Goal: Task Accomplishment & Management: Use online tool/utility

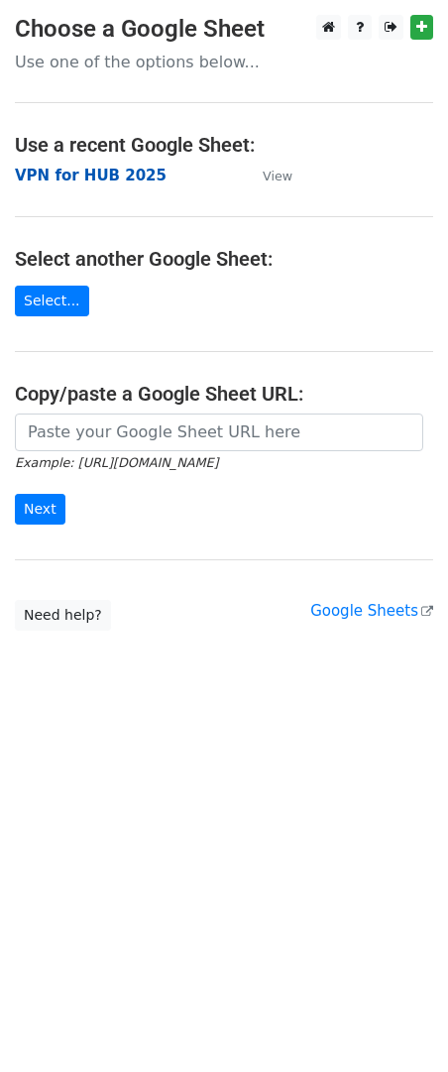
click at [53, 179] on strong "VPN for HUB 2025" at bounding box center [91, 176] width 152 height 18
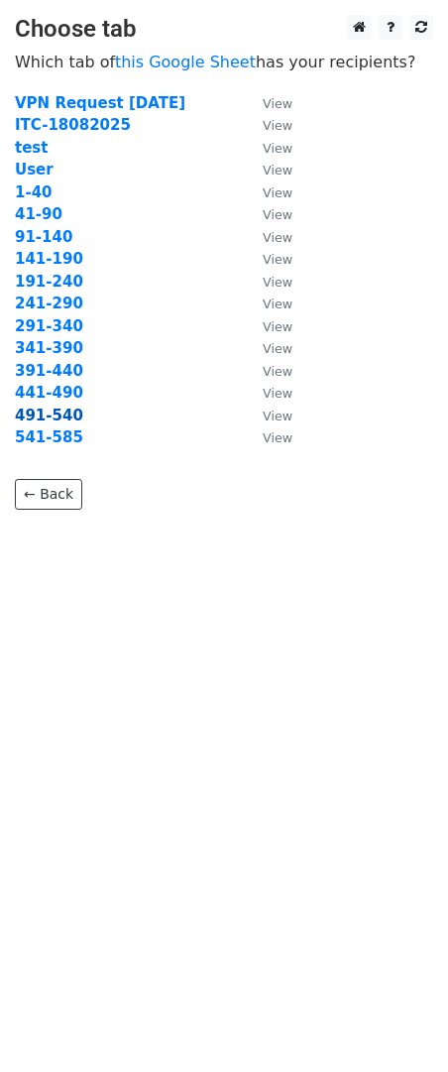
click at [54, 421] on strong "491-540" at bounding box center [49, 415] width 68 height 18
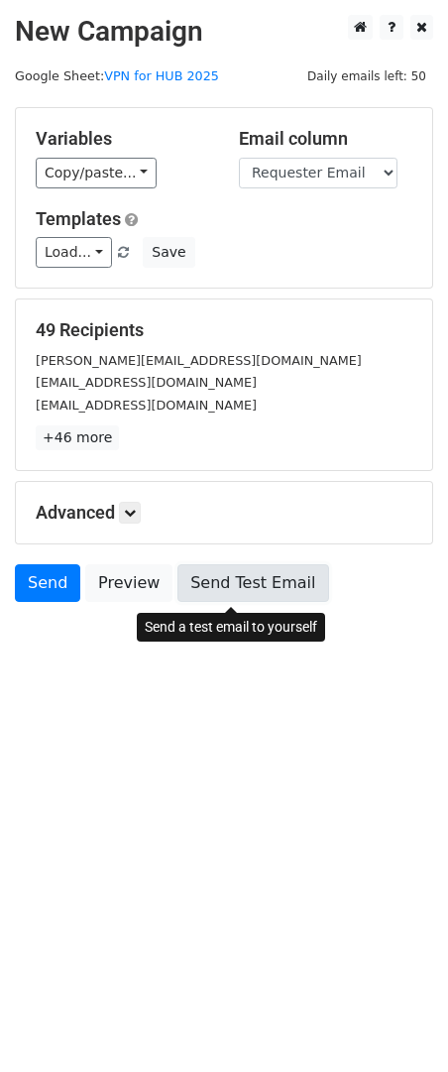
click at [243, 585] on link "Send Test Email" at bounding box center [252, 583] width 151 height 38
